Goal: Check status: Check status

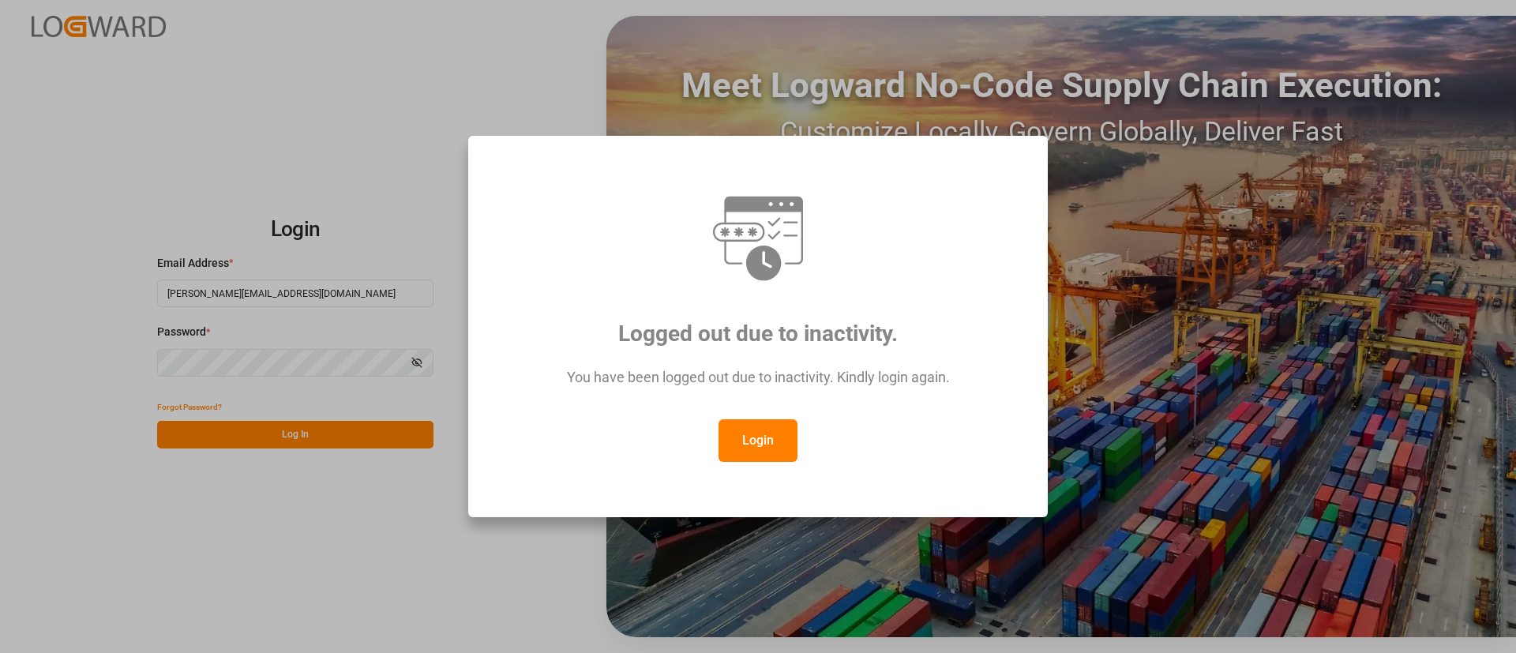
click at [369, 433] on div "Logged out due to inactivity. You have been logged out due to inactivity. Kindl…" at bounding box center [758, 326] width 1516 height 653
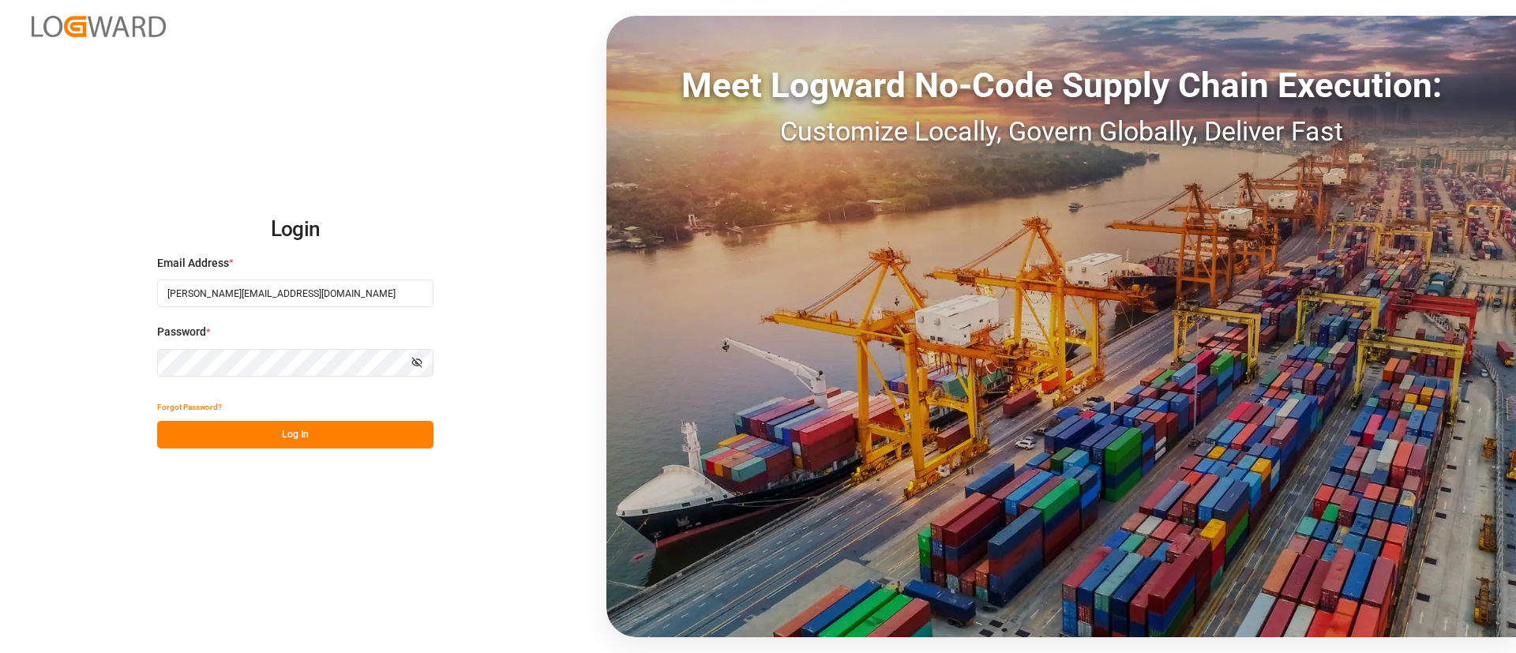
click at [299, 431] on button "Log In" at bounding box center [295, 435] width 276 height 28
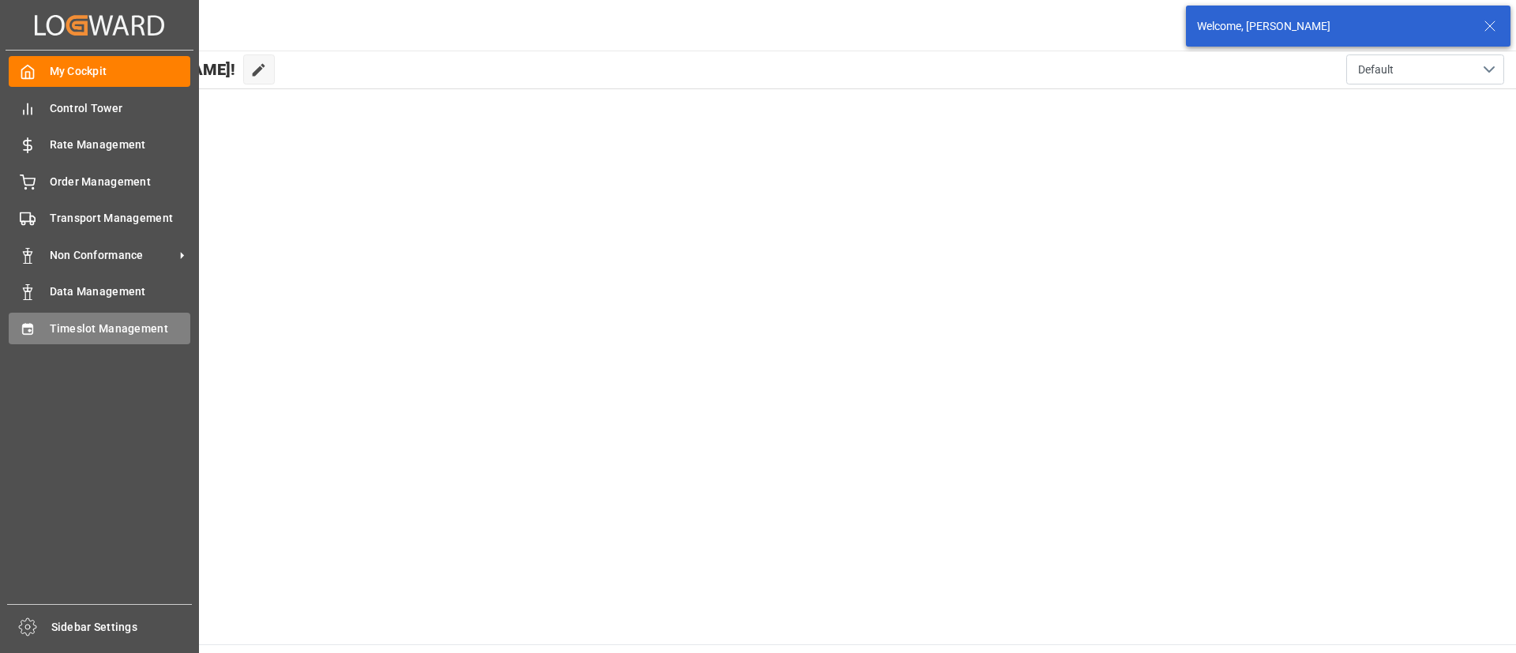
click at [24, 326] on icon at bounding box center [27, 328] width 10 height 11
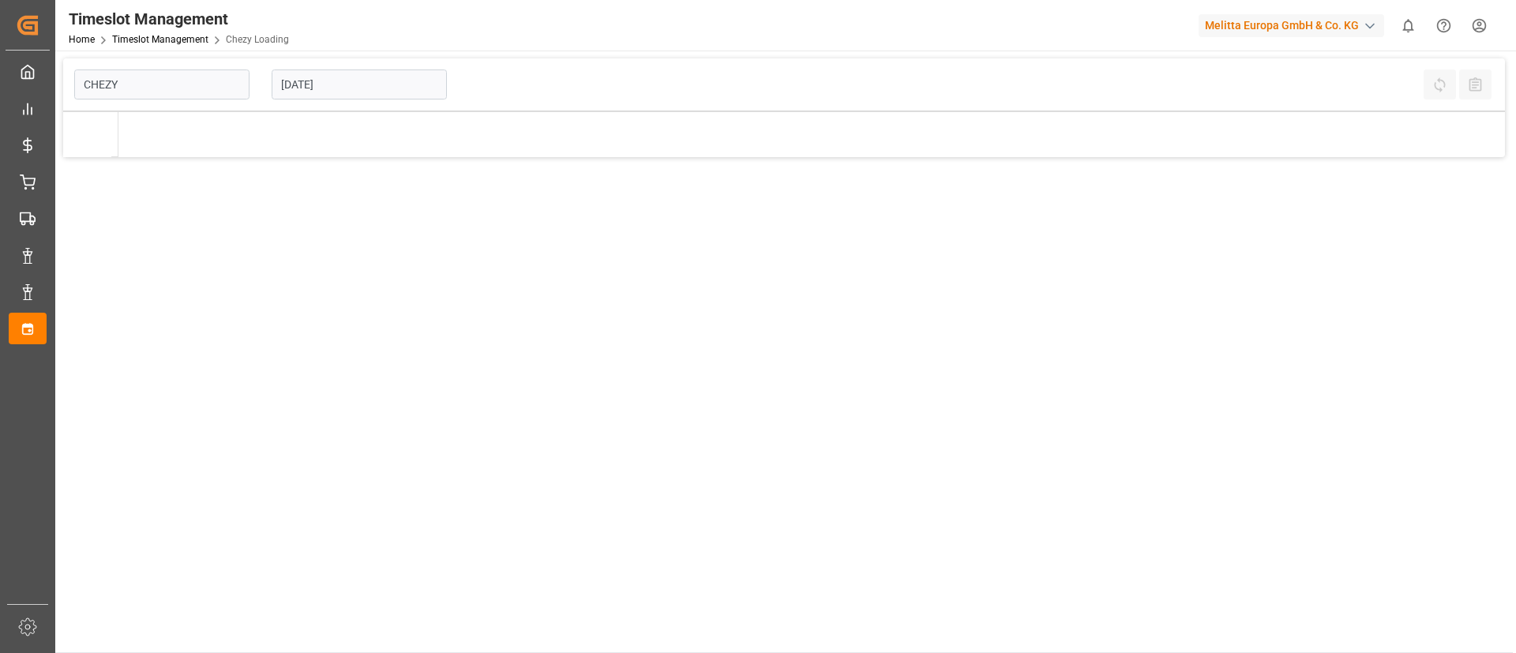
type input "Chezy Loading"
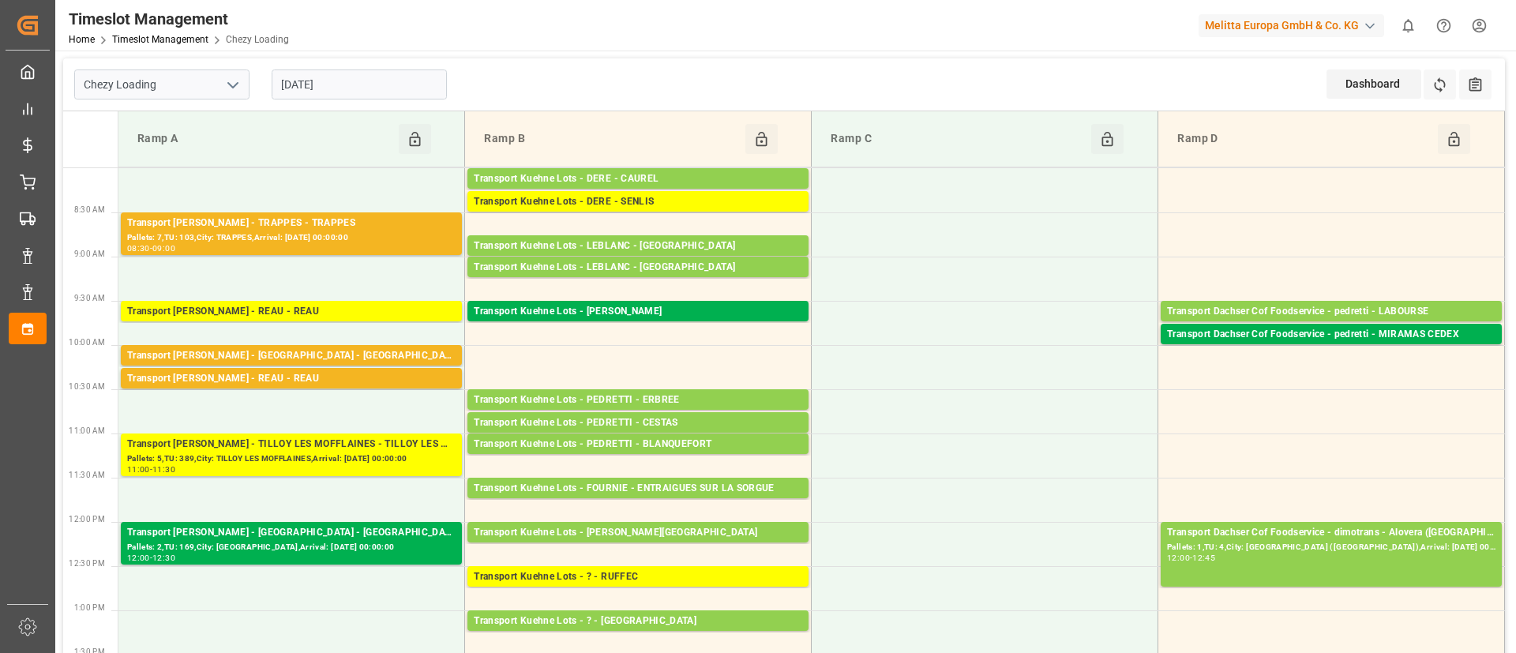
click at [320, 88] on input "[DATE]" at bounding box center [359, 84] width 175 height 30
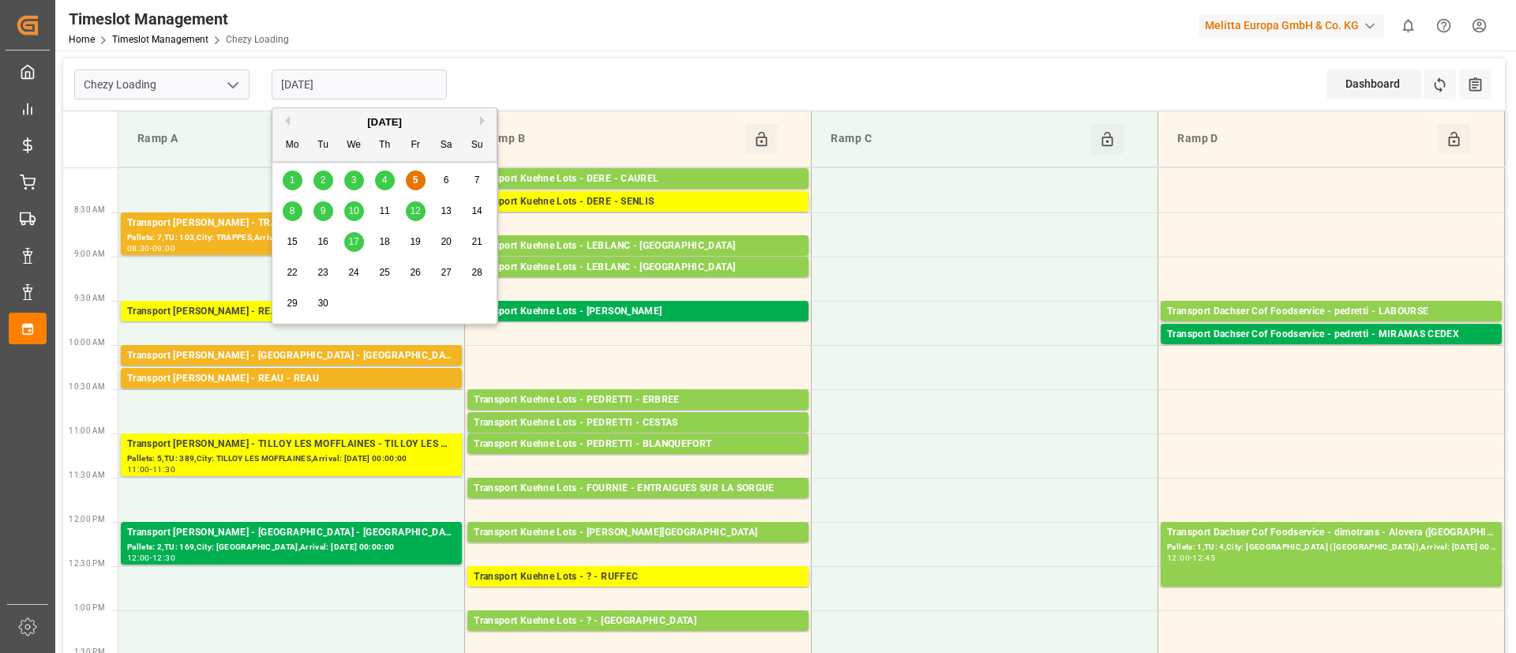
click at [292, 206] on span "8" at bounding box center [293, 210] width 6 height 11
type input "[DATE]"
